Goal: Check status: Check status

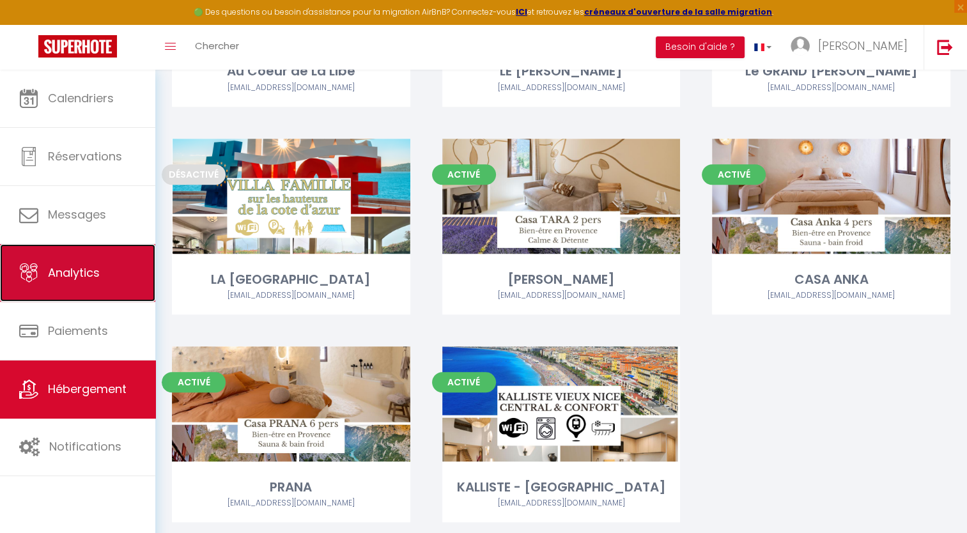
click at [88, 272] on span "Analytics" at bounding box center [74, 272] width 52 height 16
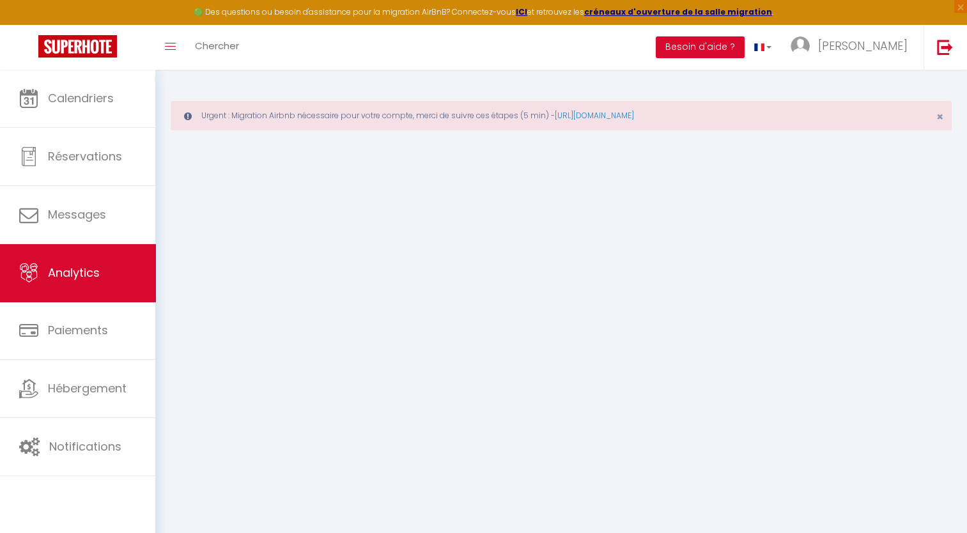
select select "2025"
select select "9"
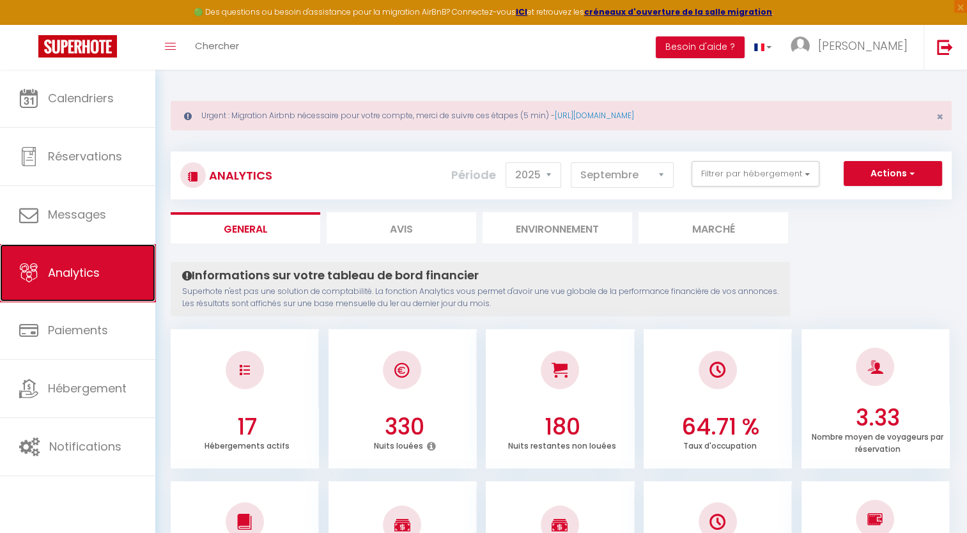
click at [86, 287] on link "Analytics" at bounding box center [77, 272] width 155 height 57
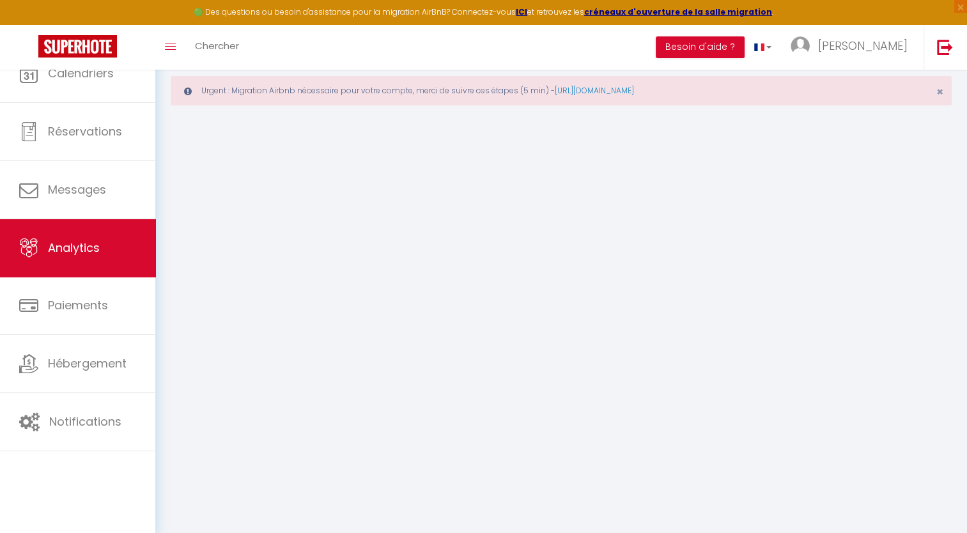
select select "2025"
select select "9"
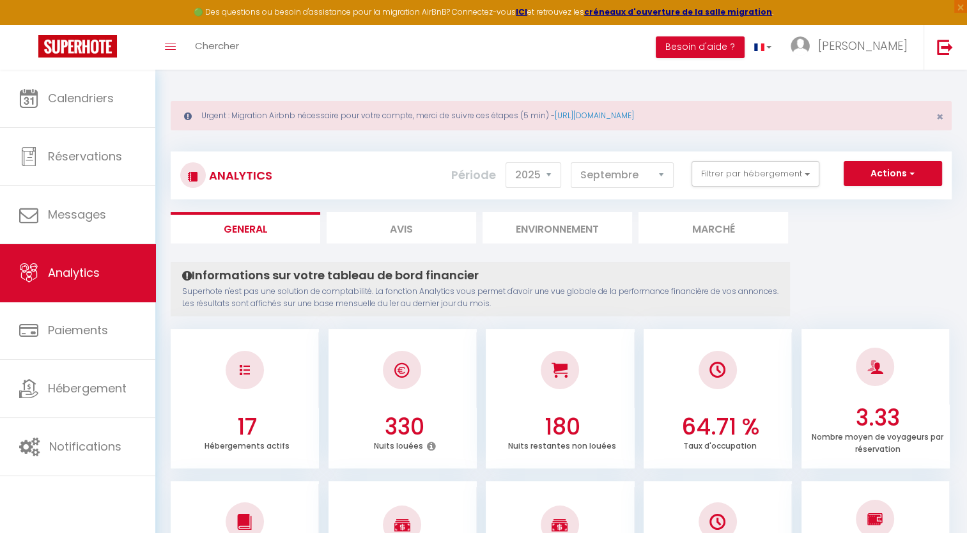
scroll to position [466, 0]
